Goal: Entertainment & Leisure: Consume media (video, audio)

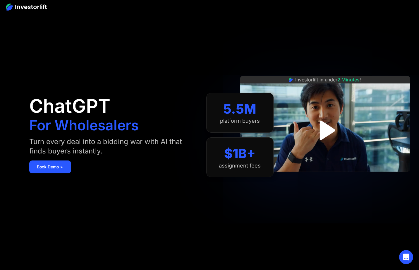
click at [329, 125] on img "open lightbox" at bounding box center [324, 130] width 35 height 35
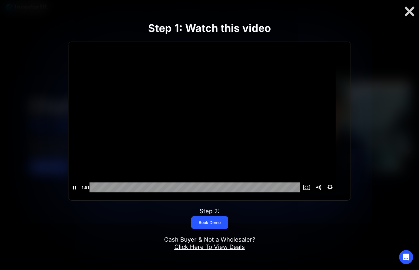
click at [80, 189] on icon "Pause" at bounding box center [74, 187] width 12 height 10
click at [78, 191] on icon "Play Video" at bounding box center [75, 187] width 14 height 12
click at [412, 11] on div at bounding box center [409, 11] width 19 height 12
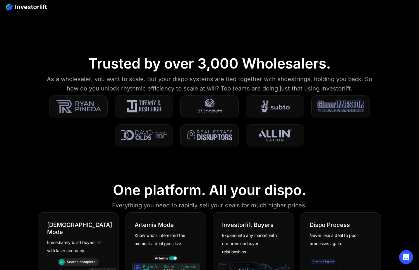
scroll to position [117, 0]
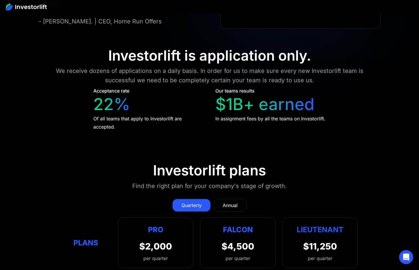
scroll to position [2457, 0]
